Goal: Information Seeking & Learning: Learn about a topic

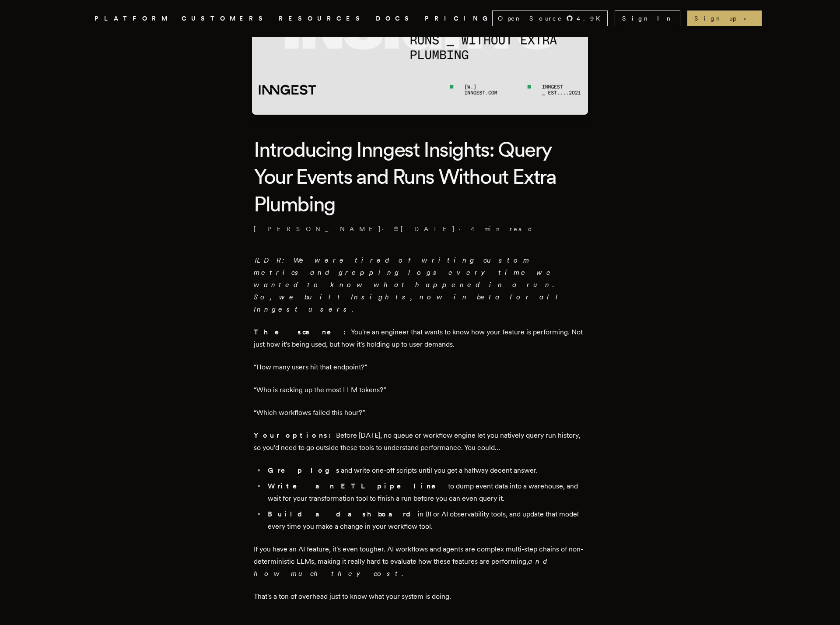
scroll to position [142, 0]
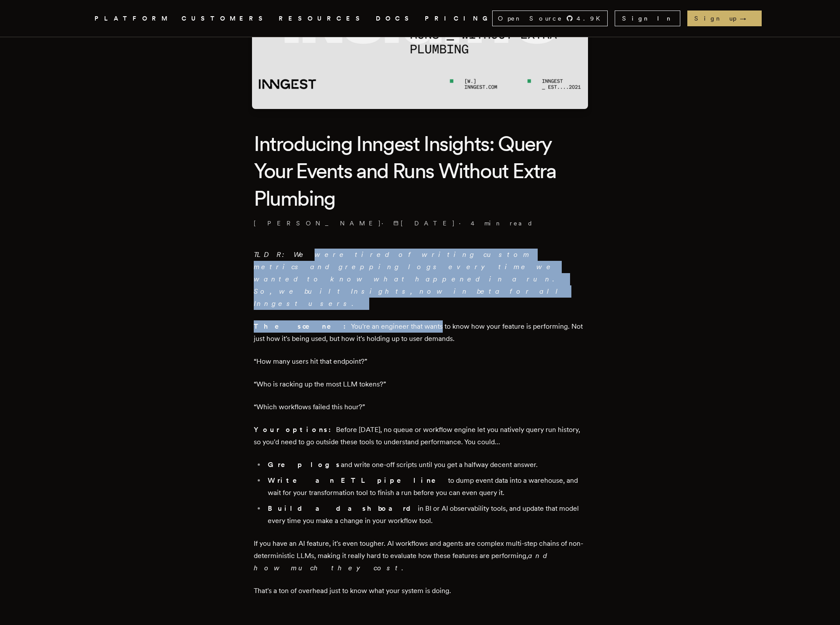
drag, startPoint x: 292, startPoint y: 256, endPoint x: 382, endPoint y: 286, distance: 94.7
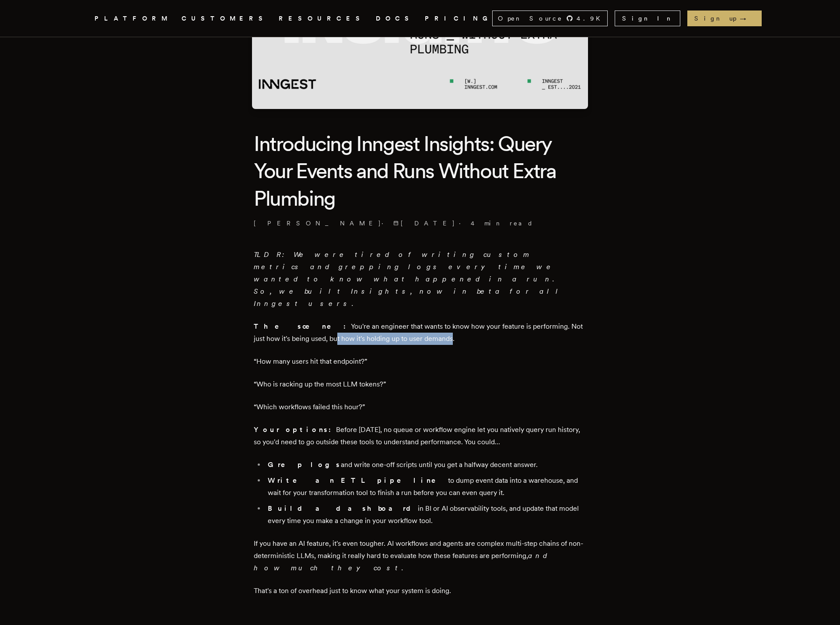
drag, startPoint x: 295, startPoint y: 303, endPoint x: 396, endPoint y: 303, distance: 101.1
click at [396, 320] on p "The scene: You're an engineer that wants to know how your feature is performing…" at bounding box center [420, 332] width 333 height 25
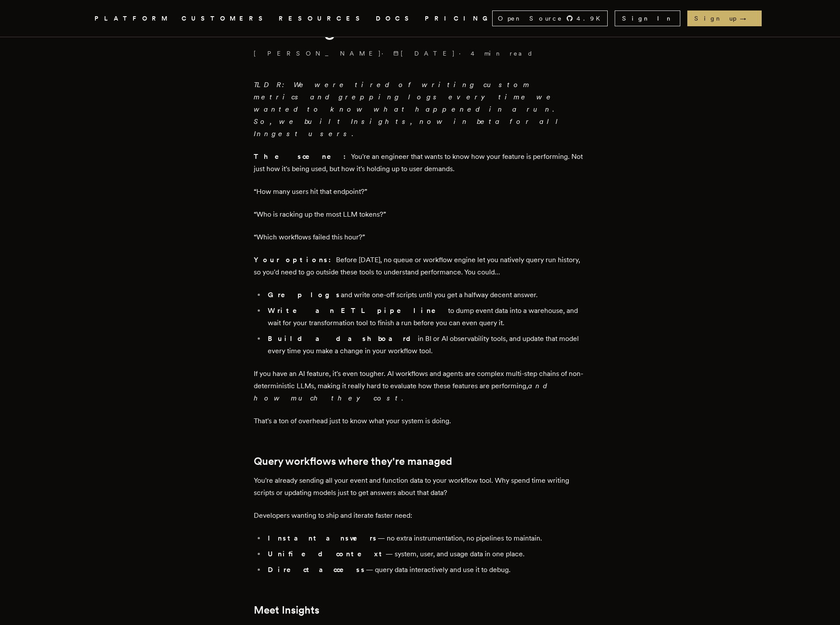
scroll to position [317, 0]
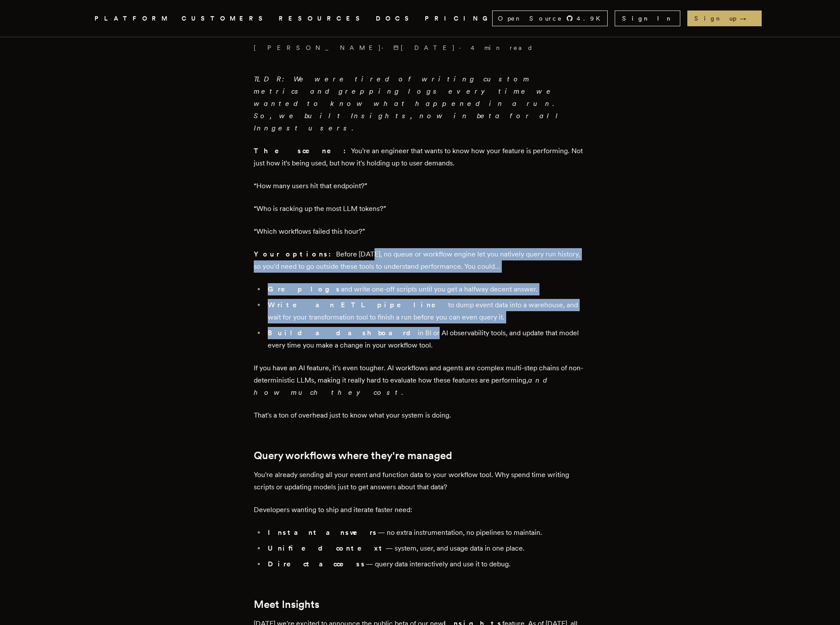
drag, startPoint x: 333, startPoint y: 214, endPoint x: 348, endPoint y: 296, distance: 83.3
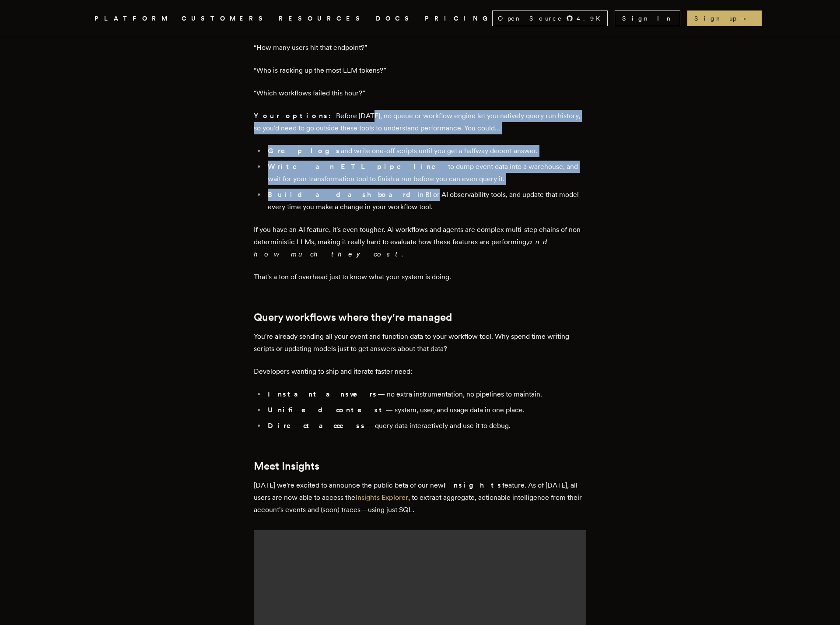
scroll to position [514, 0]
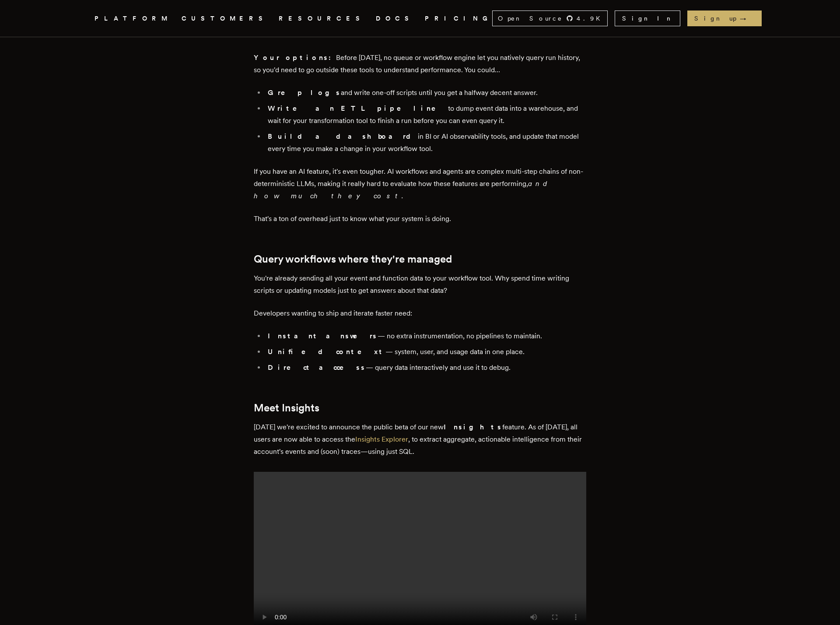
drag, startPoint x: 271, startPoint y: 243, endPoint x: 375, endPoint y: 244, distance: 103.7
click at [375, 272] on p "You're already sending all your event and function data to your workflow tool. …" at bounding box center [420, 284] width 333 height 25
drag, startPoint x: 288, startPoint y: 245, endPoint x: 453, endPoint y: 243, distance: 165.4
click at [453, 272] on p "You're already sending all your event and function data to your workflow tool. …" at bounding box center [420, 284] width 333 height 25
drag, startPoint x: 277, startPoint y: 276, endPoint x: 399, endPoint y: 275, distance: 121.7
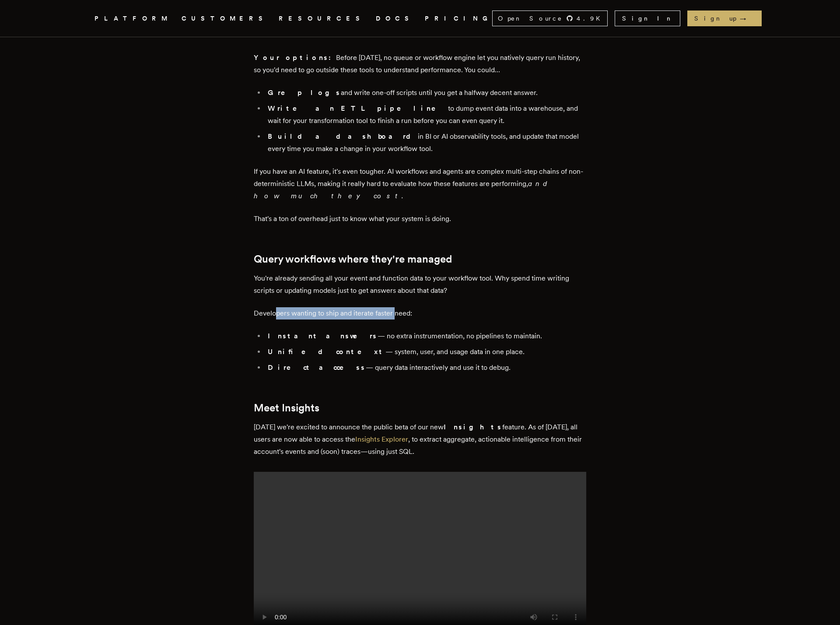
click at [399, 307] on p "Developers wanting to ship and iterate faster need:" at bounding box center [420, 313] width 333 height 12
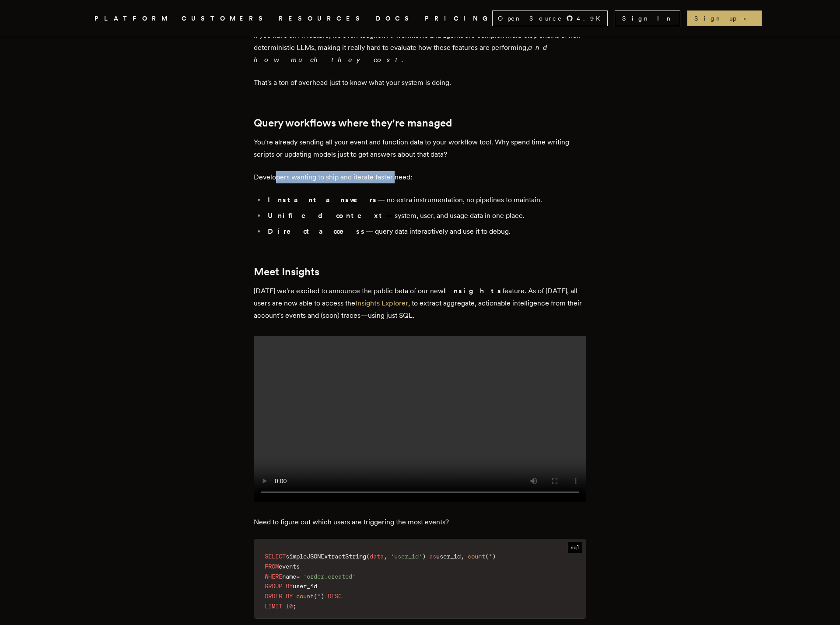
scroll to position [656, 0]
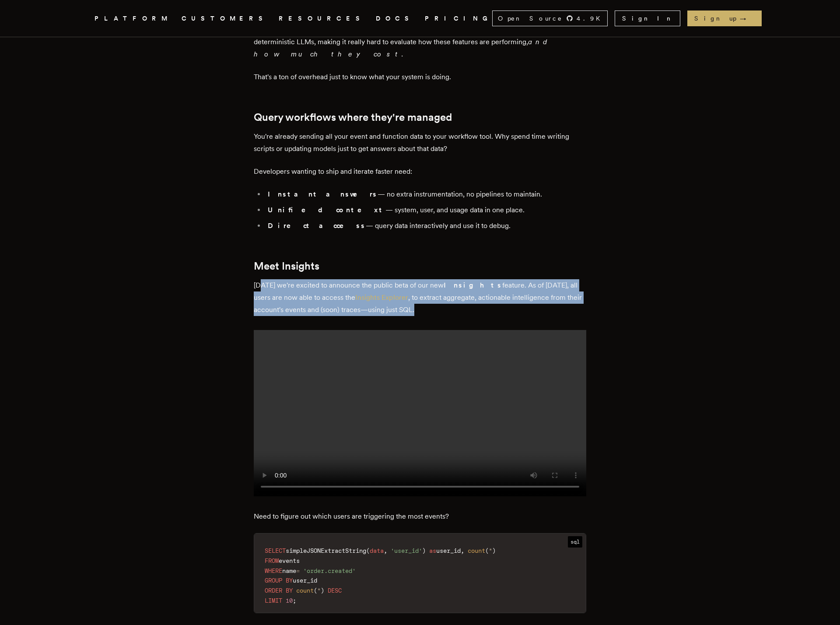
drag, startPoint x: 264, startPoint y: 249, endPoint x: 452, endPoint y: 273, distance: 189.3
click at [452, 279] on p "[DATE] we're excited to announce the public beta of our new Insights feature. A…" at bounding box center [420, 297] width 333 height 37
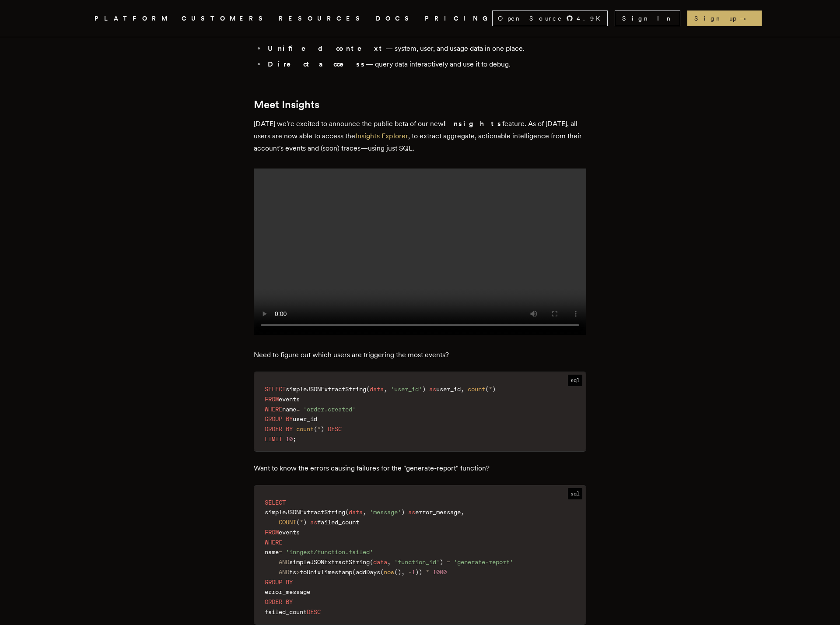
scroll to position [952, 0]
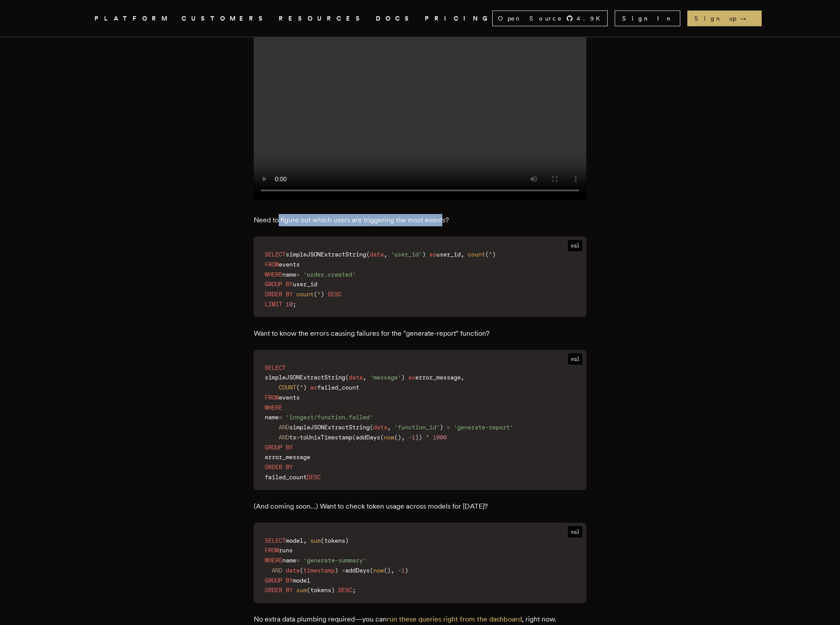
drag, startPoint x: 281, startPoint y: 204, endPoint x: 445, endPoint y: 204, distance: 164.1
click at [445, 214] on p "Need to figure out which users are triggering the most events?" at bounding box center [420, 220] width 333 height 12
drag, startPoint x: 273, startPoint y: 313, endPoint x: 384, endPoint y: 312, distance: 111.6
click at [384, 327] on p "Want to know the errors causing failures for the "generate-report" function?" at bounding box center [420, 333] width 333 height 12
drag, startPoint x: 309, startPoint y: 316, endPoint x: 444, endPoint y: 312, distance: 134.8
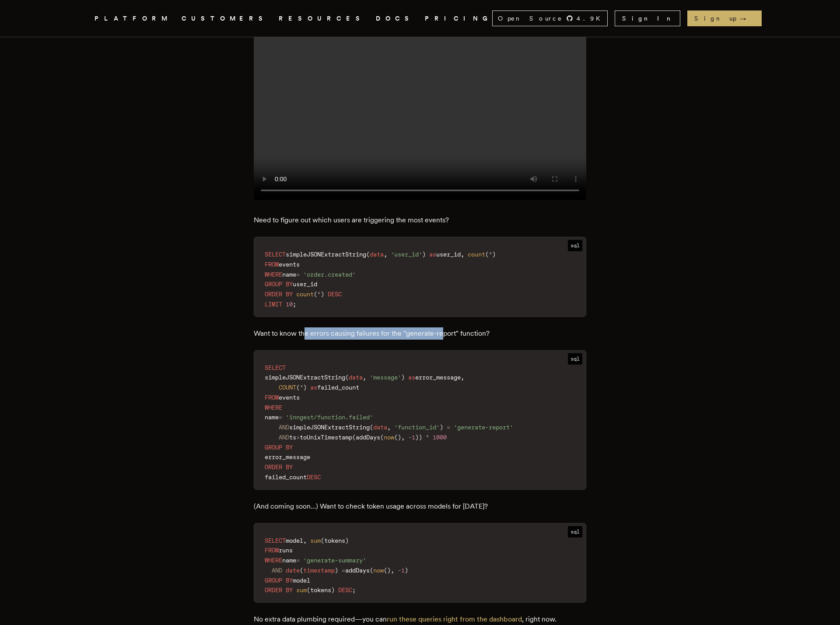
click at [444, 327] on p "Want to know the errors causing failures for the "generate-report" function?" at bounding box center [420, 333] width 333 height 12
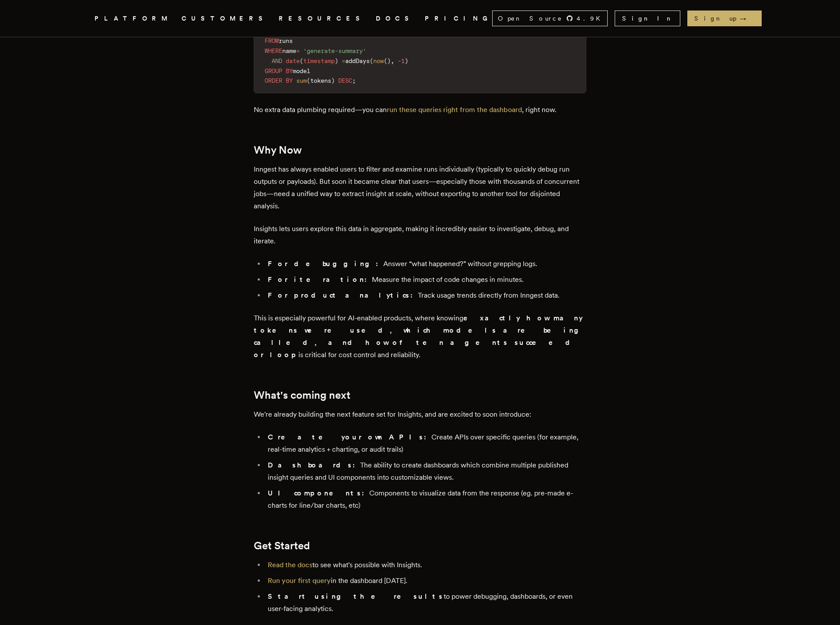
scroll to position [1596, 0]
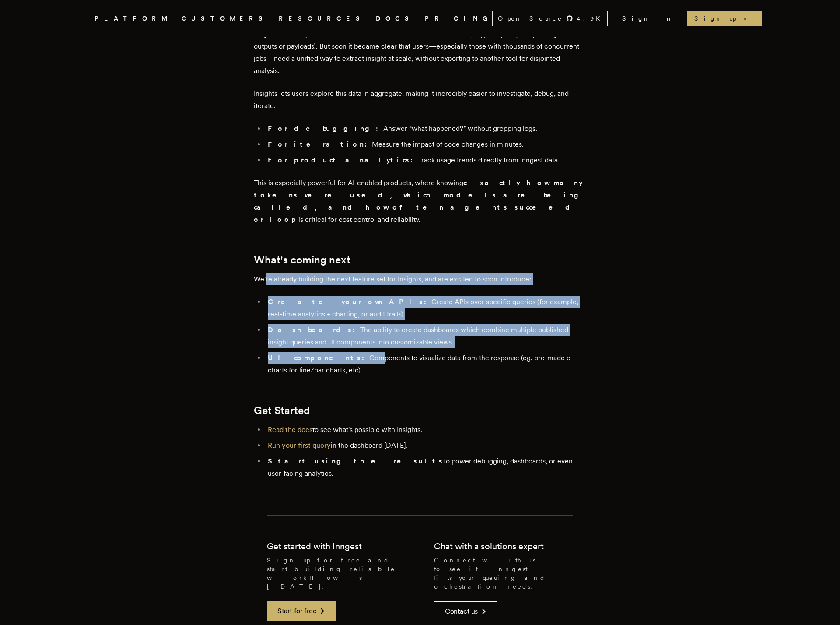
drag, startPoint x: 270, startPoint y: 246, endPoint x: 334, endPoint y: 332, distance: 107.2
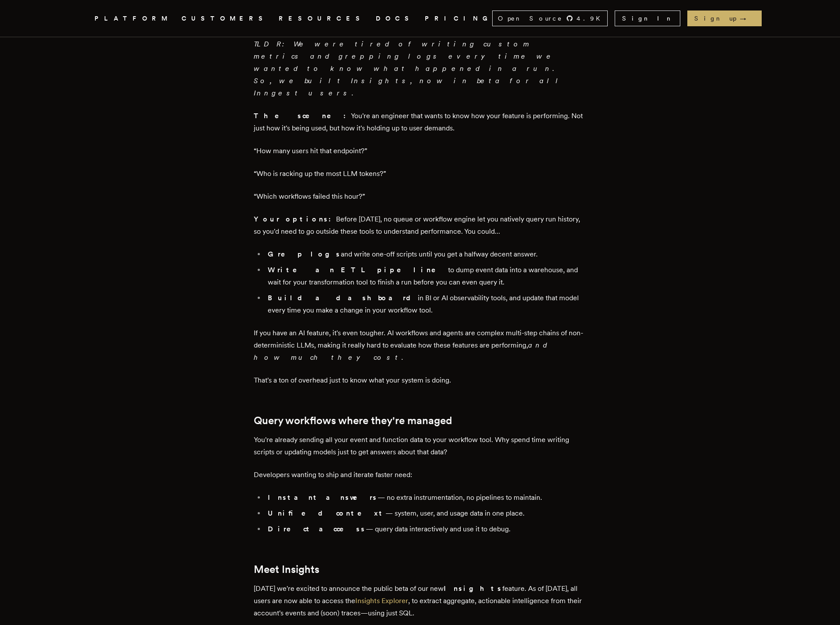
scroll to position [0, 0]
